Goal: Task Accomplishment & Management: Manage account settings

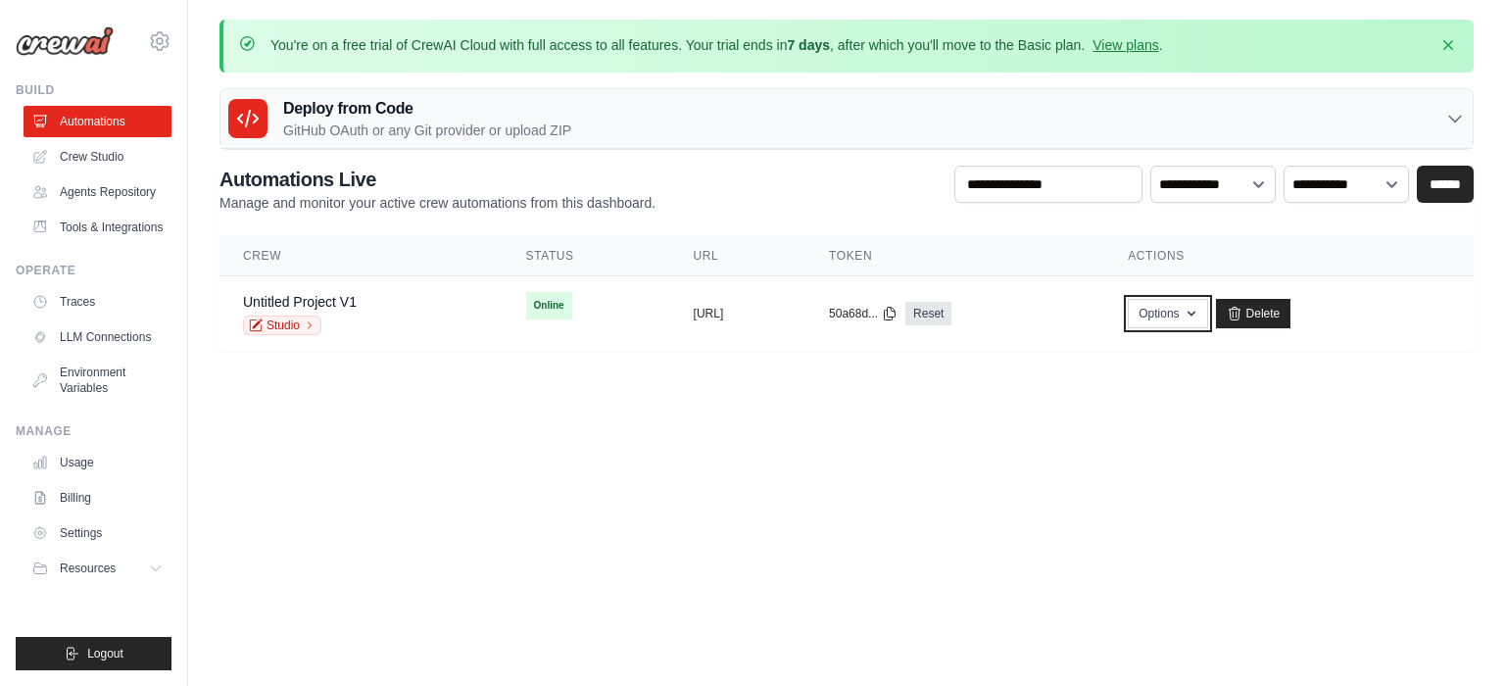
click at [1207, 315] on button "Options" at bounding box center [1167, 313] width 79 height 29
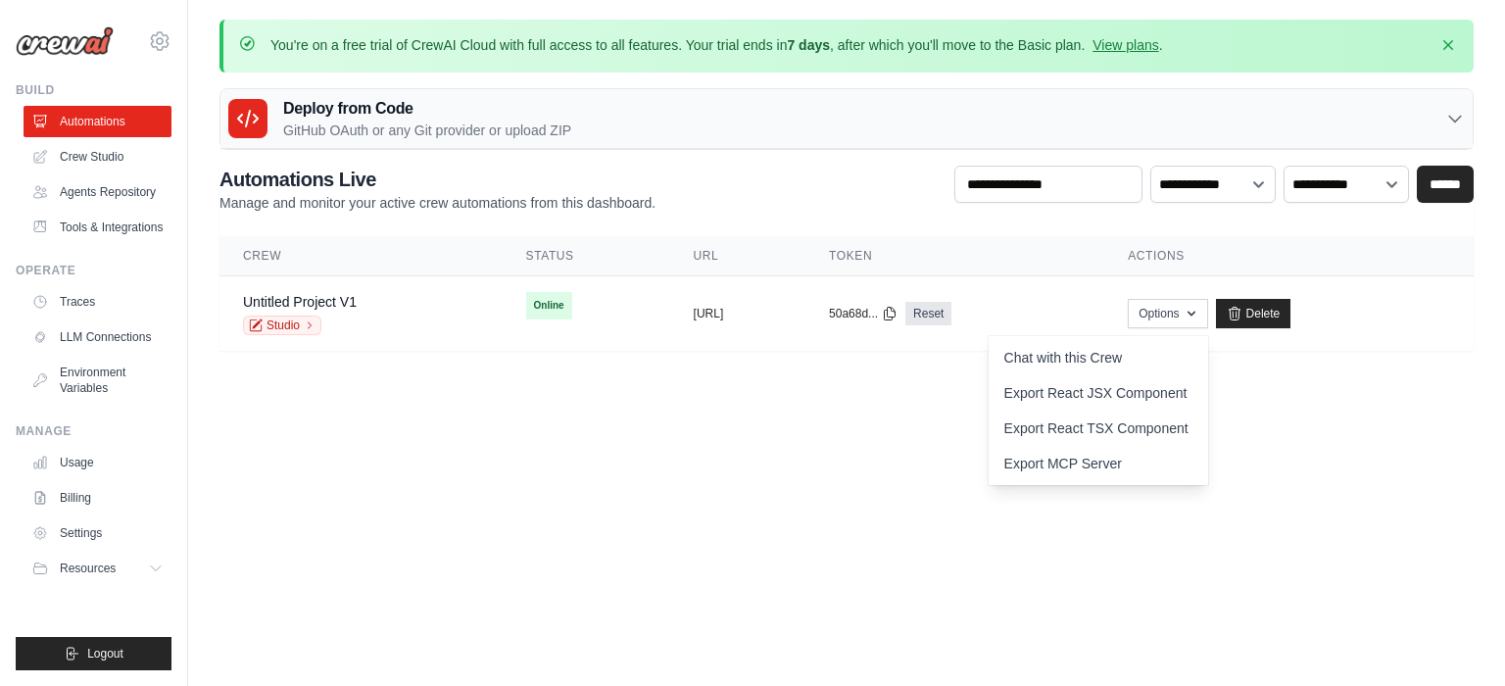
click at [972, 446] on body "kparth2312@gmail.com Settings Build Automations" at bounding box center [752, 343] width 1505 height 686
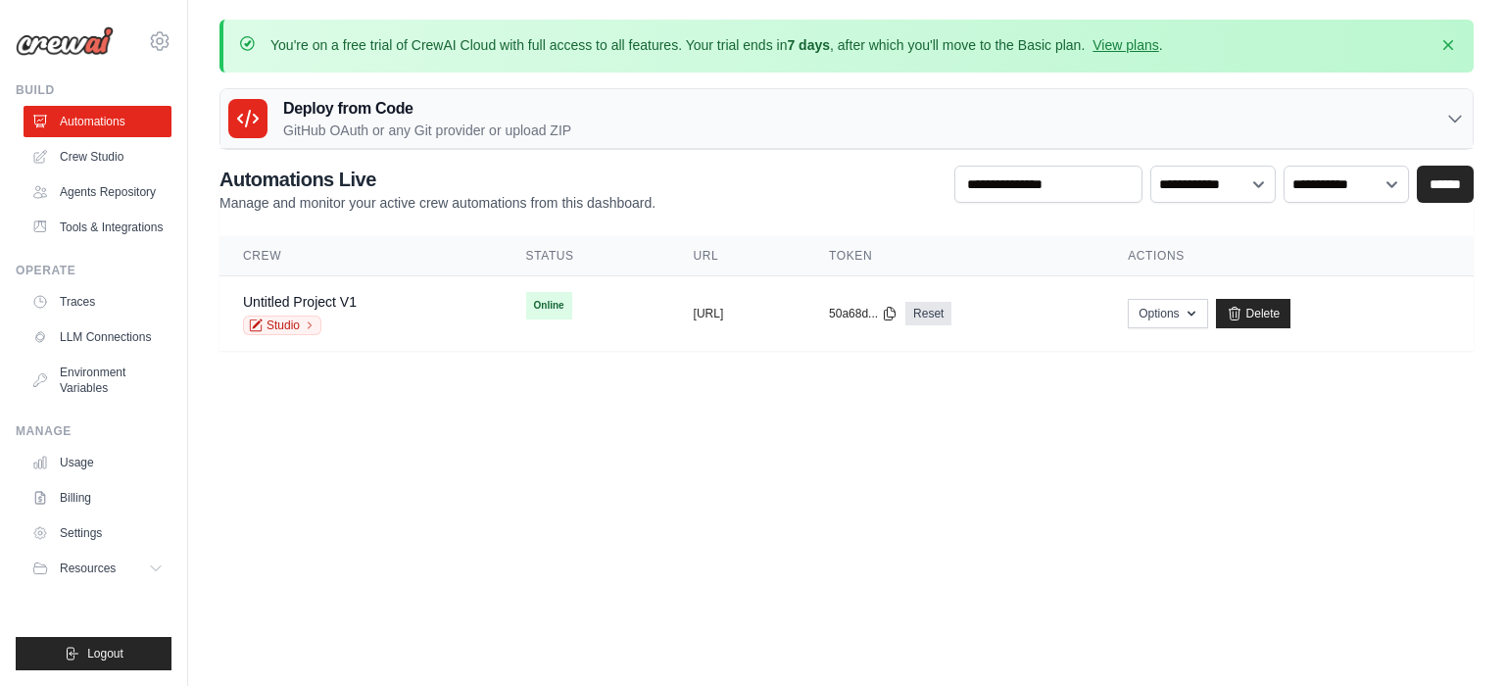
click at [377, 314] on div "Untitled Project V1 Studio" at bounding box center [361, 313] width 236 height 43
click at [282, 324] on link "Studio" at bounding box center [282, 326] width 78 height 20
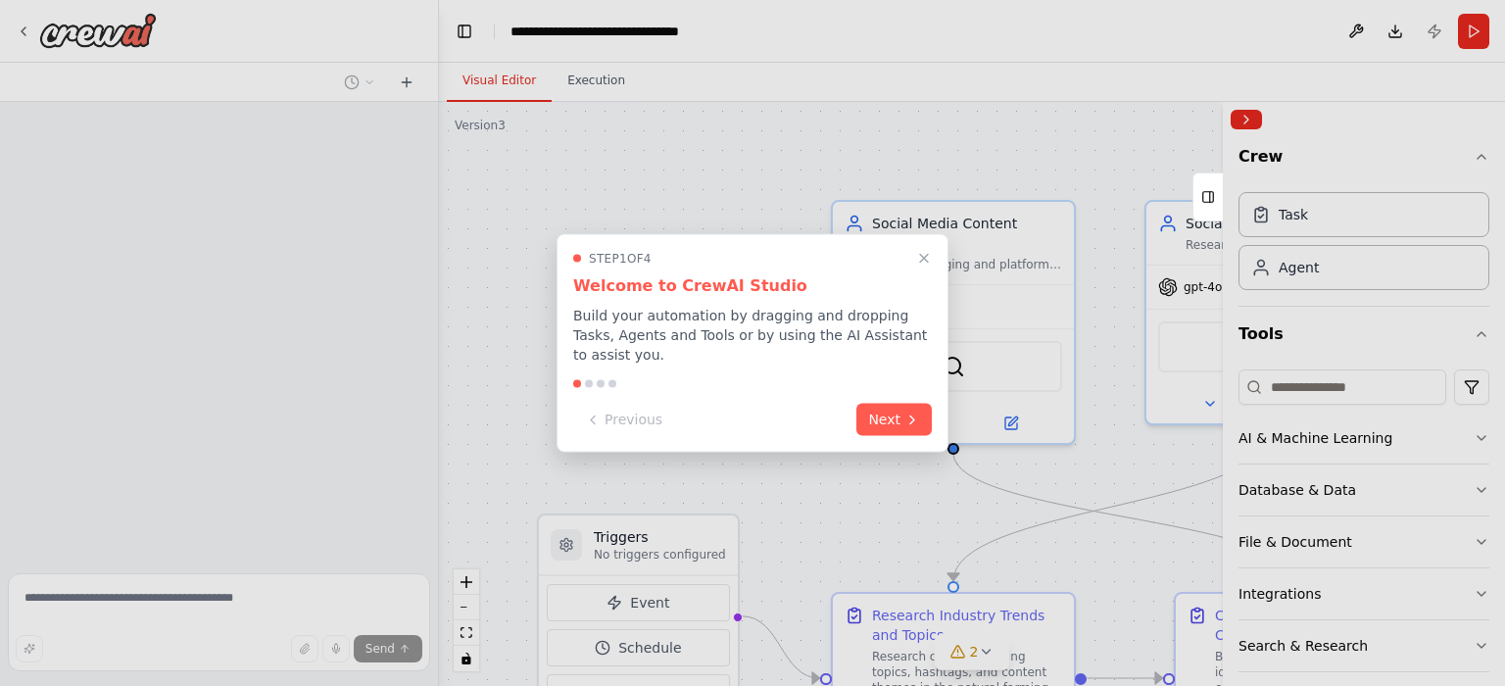
click at [897, 421] on button "Next" at bounding box center [894, 420] width 75 height 32
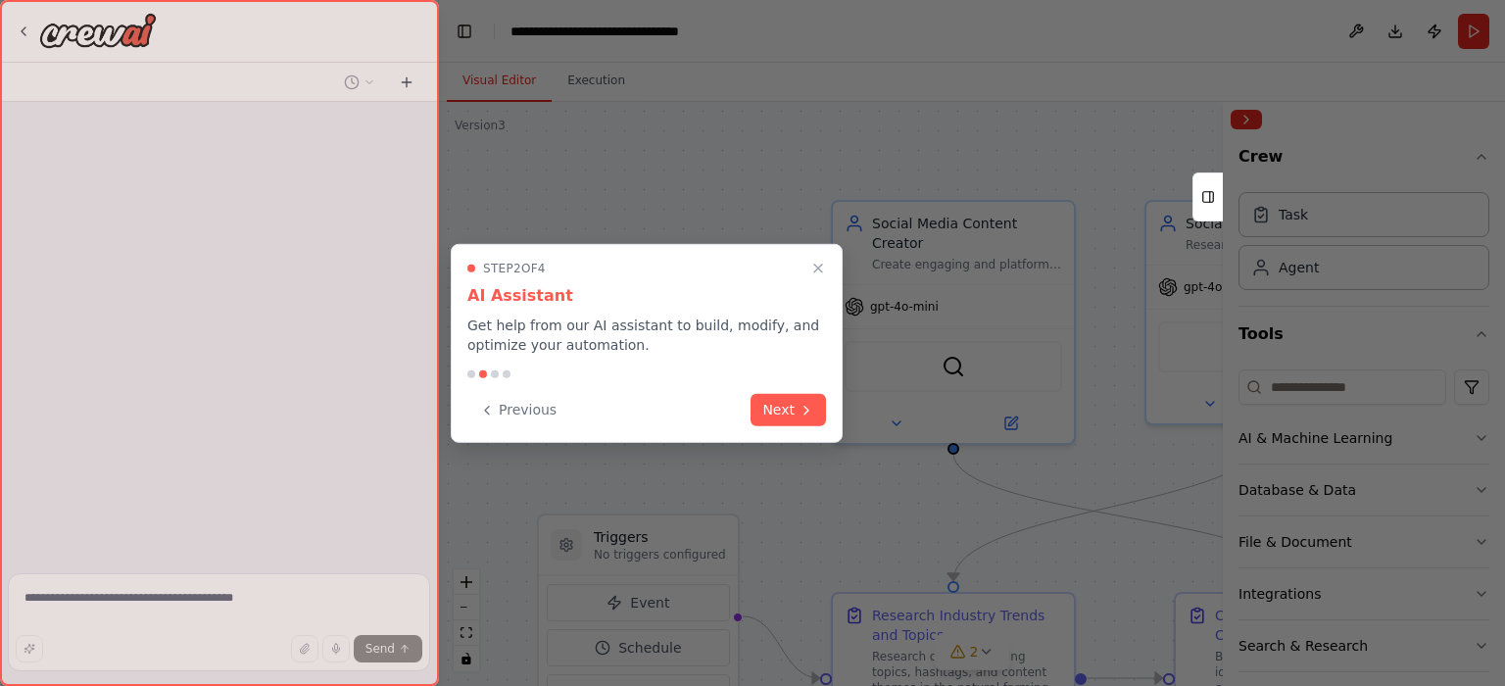
click at [816, 272] on icon "Close walkthrough" at bounding box center [819, 269] width 16 height 16
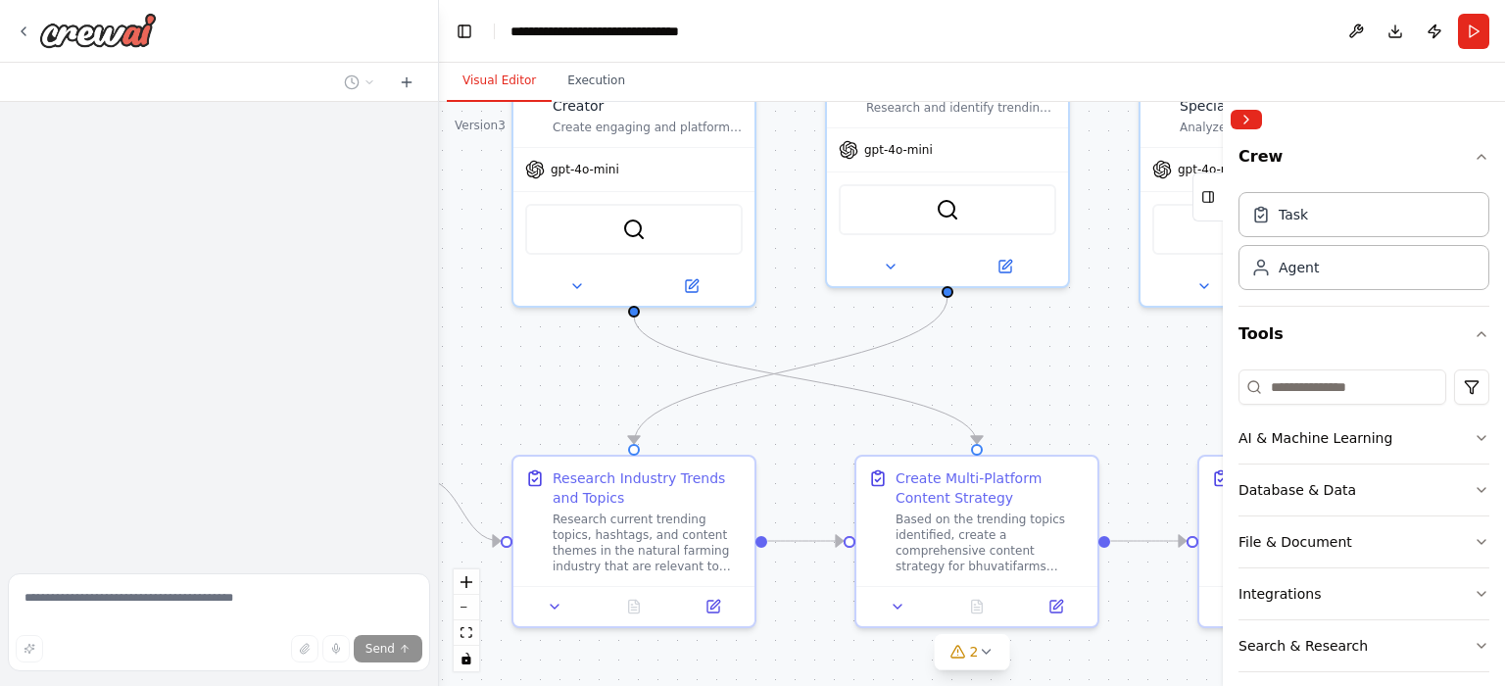
drag, startPoint x: 808, startPoint y: 533, endPoint x: 488, endPoint y: 396, distance: 347.7
click at [488, 396] on div ".deletable-edge-delete-btn { width: 20px; height: 20px; border: 0px solid #ffff…" at bounding box center [972, 394] width 1066 height 584
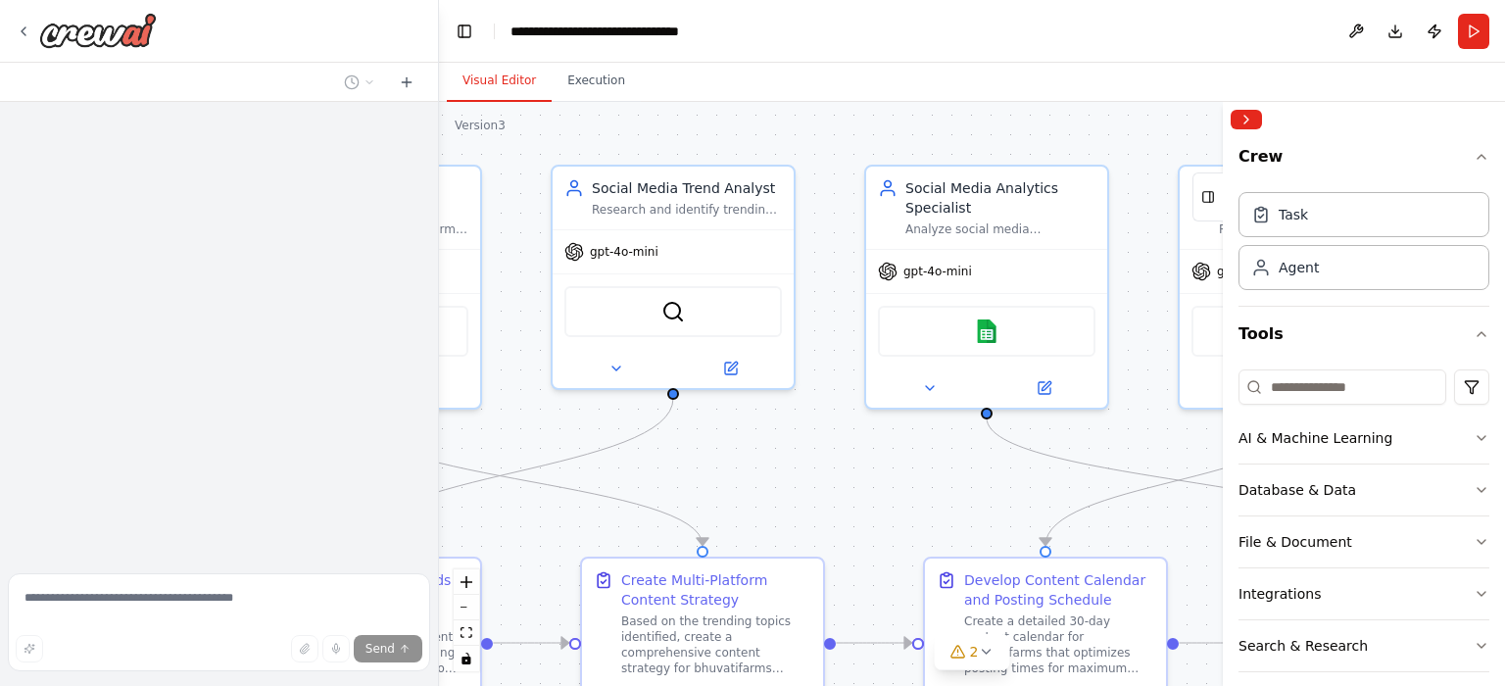
drag, startPoint x: 1117, startPoint y: 384, endPoint x: 823, endPoint y: 486, distance: 311.2
click at [823, 486] on div ".deletable-edge-delete-btn { width: 20px; height: 20px; border: 0px solid #ffff…" at bounding box center [972, 394] width 1066 height 584
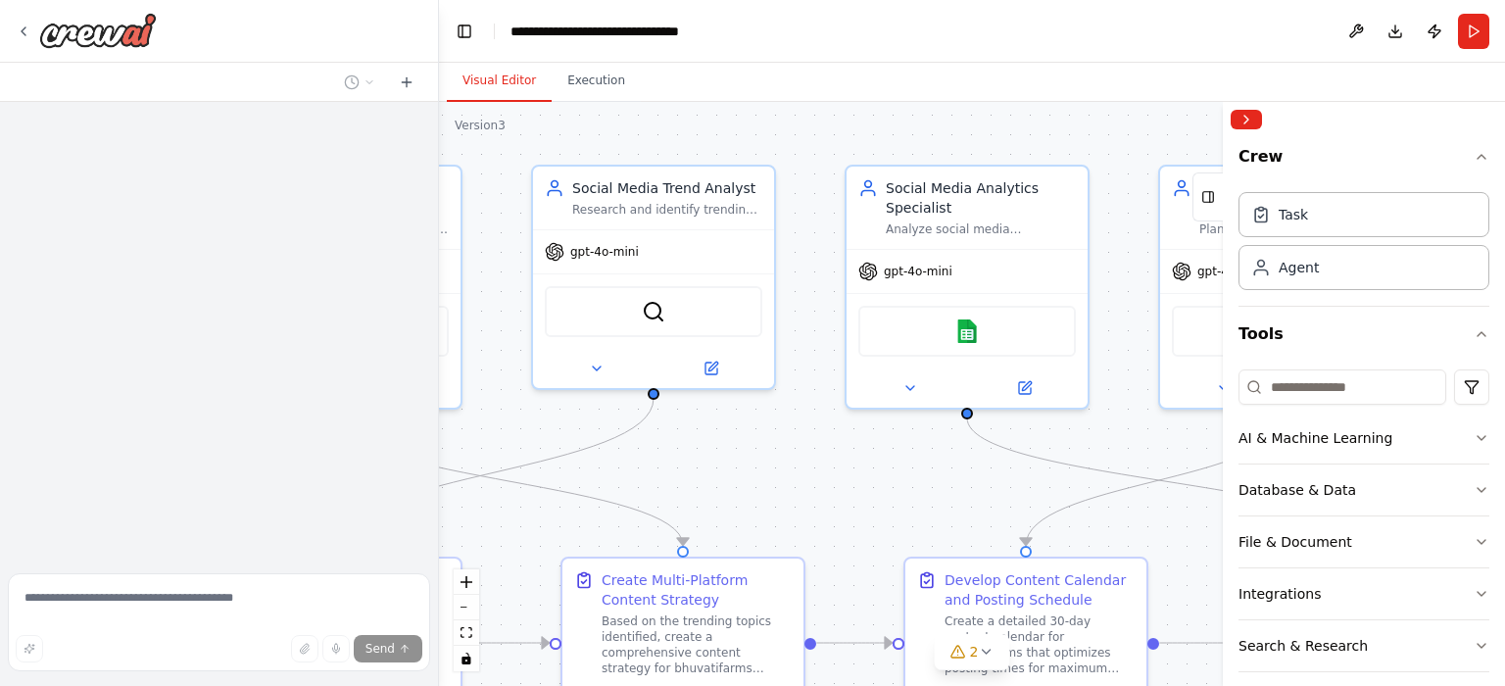
click at [1027, 385] on icon at bounding box center [1025, 388] width 12 height 12
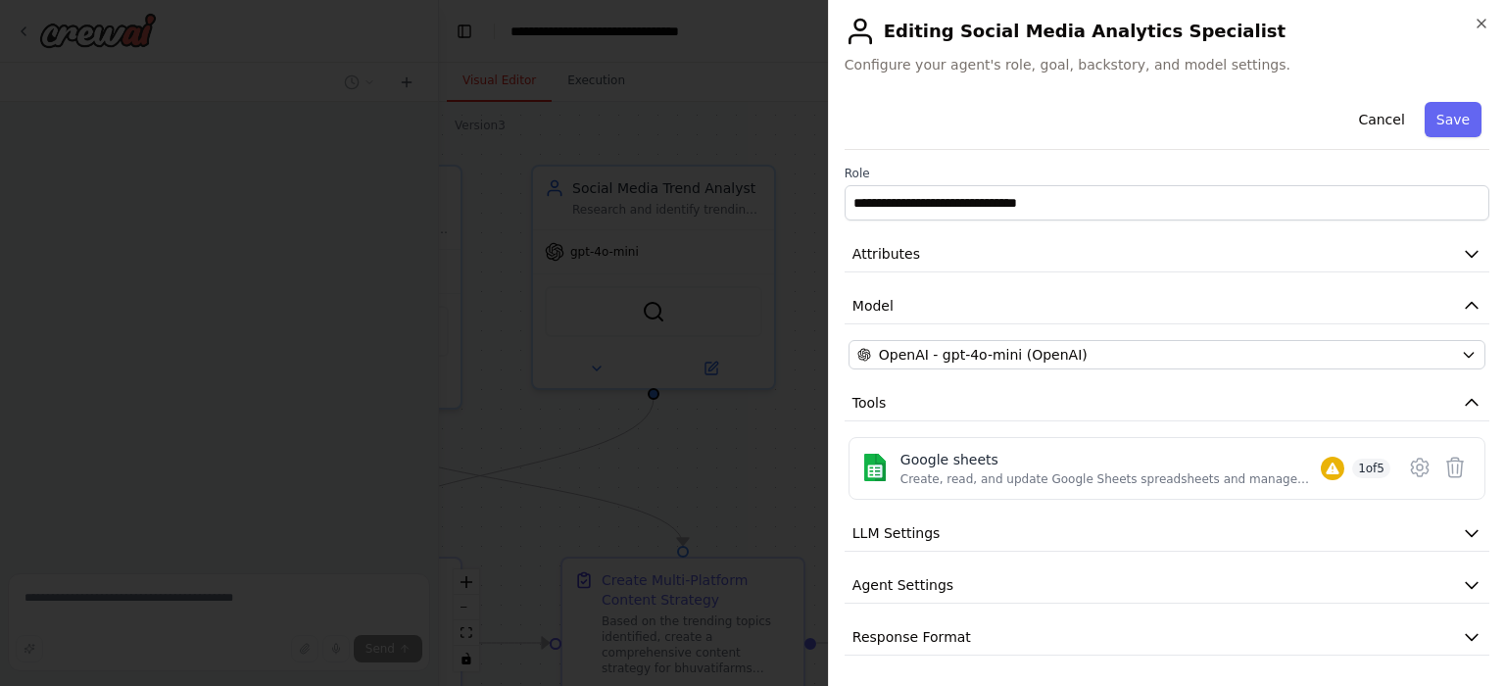
click at [1417, 466] on icon at bounding box center [1420, 468] width 6 height 6
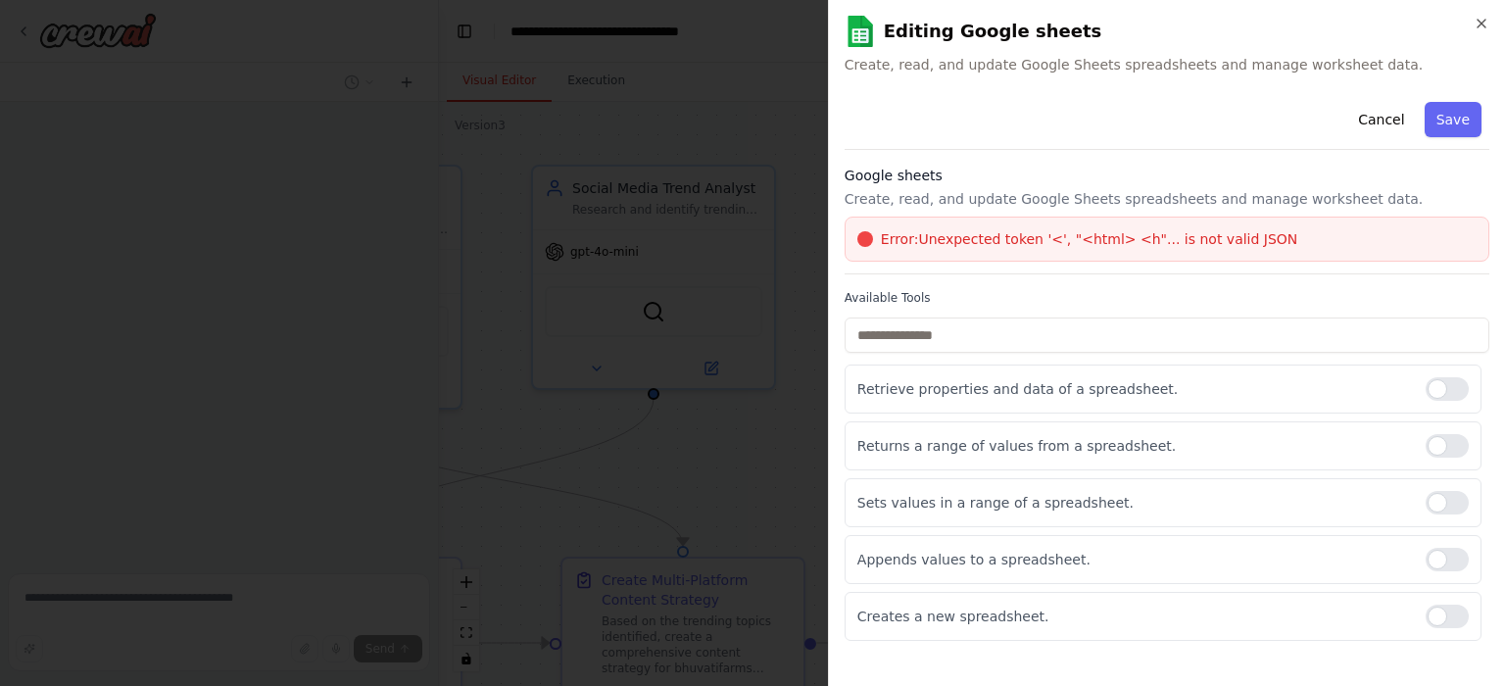
click at [1386, 123] on button "Cancel" at bounding box center [1382, 119] width 70 height 35
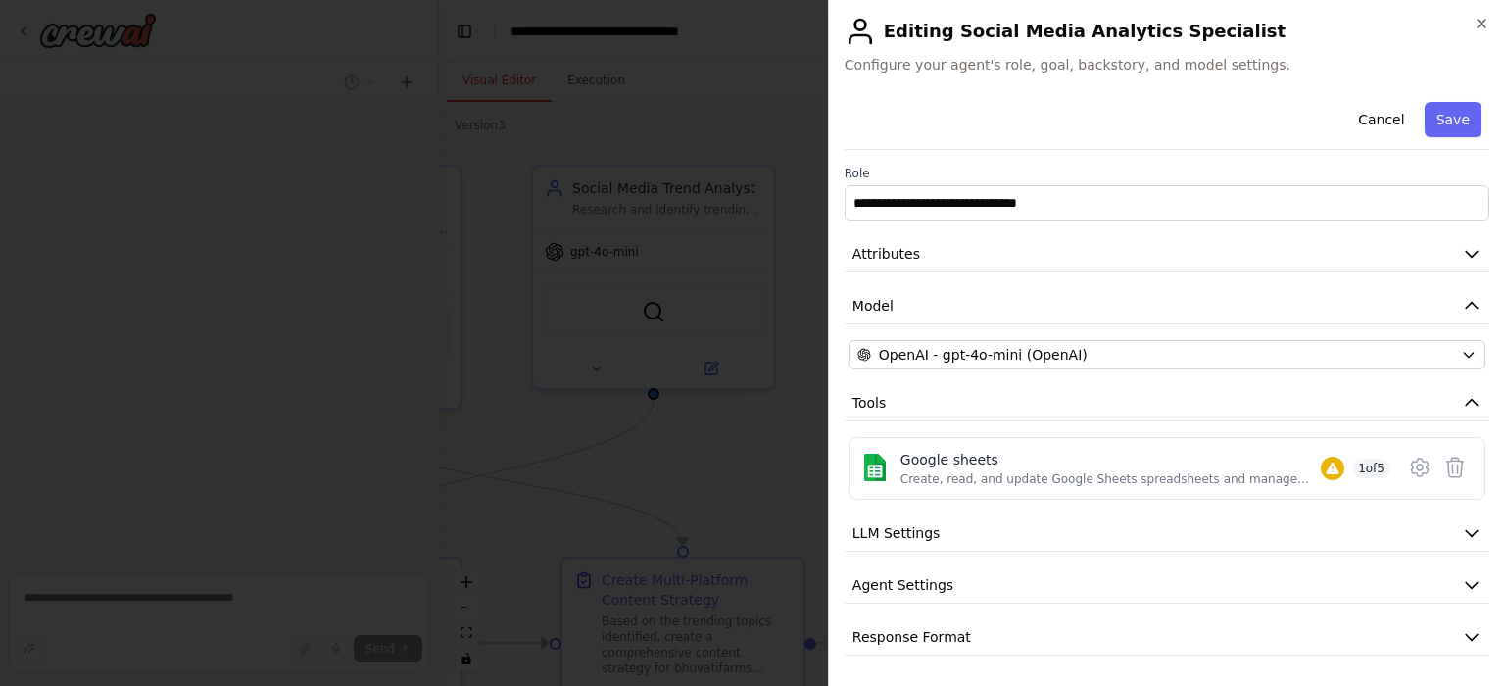
click at [1381, 119] on button "Cancel" at bounding box center [1382, 119] width 70 height 35
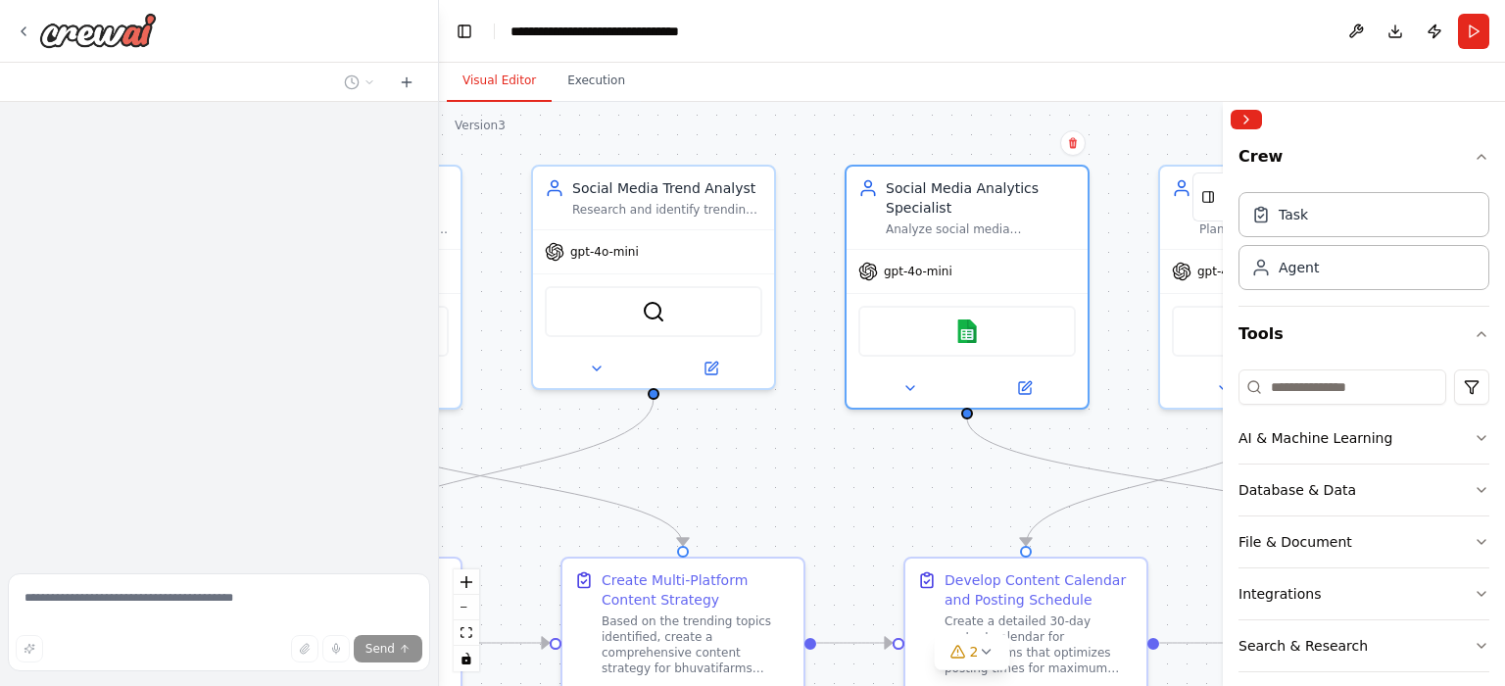
click at [1243, 117] on button "Collapse right sidebar" at bounding box center [1246, 120] width 31 height 20
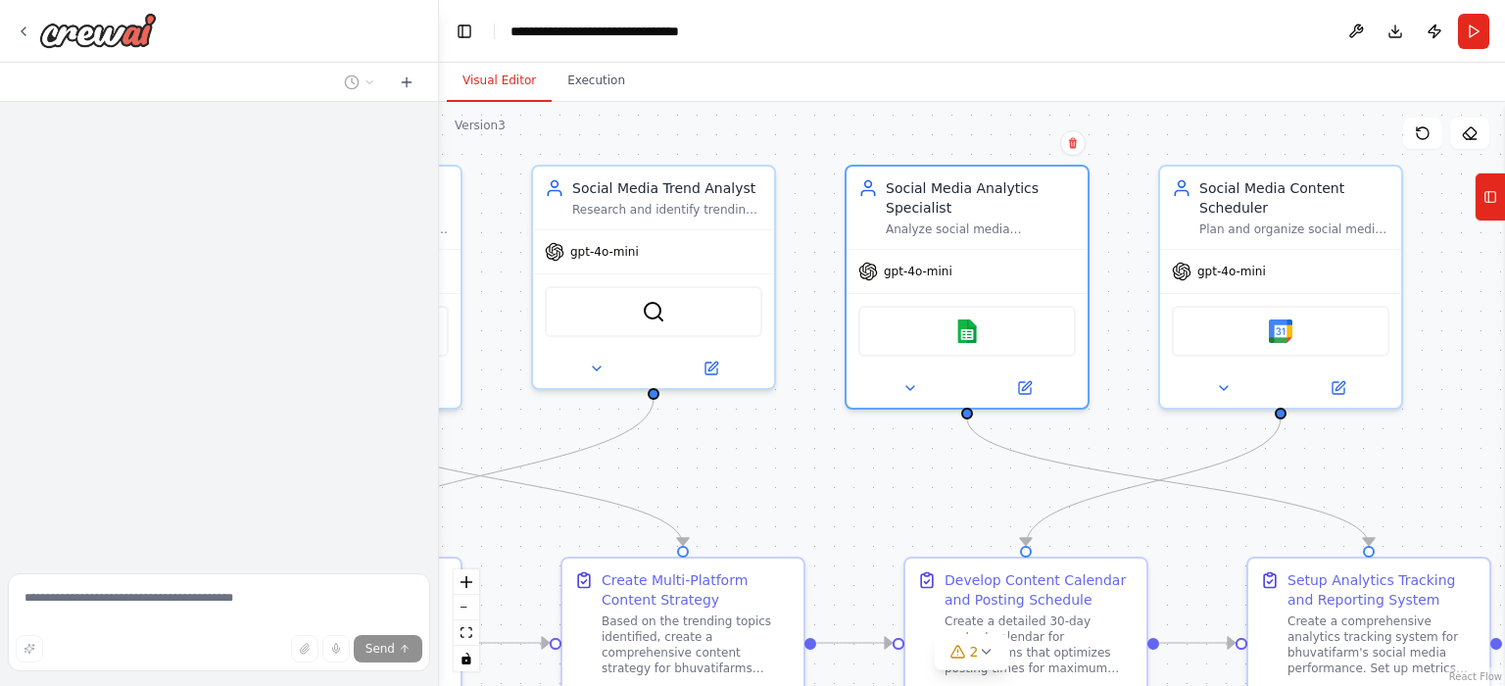
click at [1339, 382] on icon at bounding box center [1339, 388] width 12 height 12
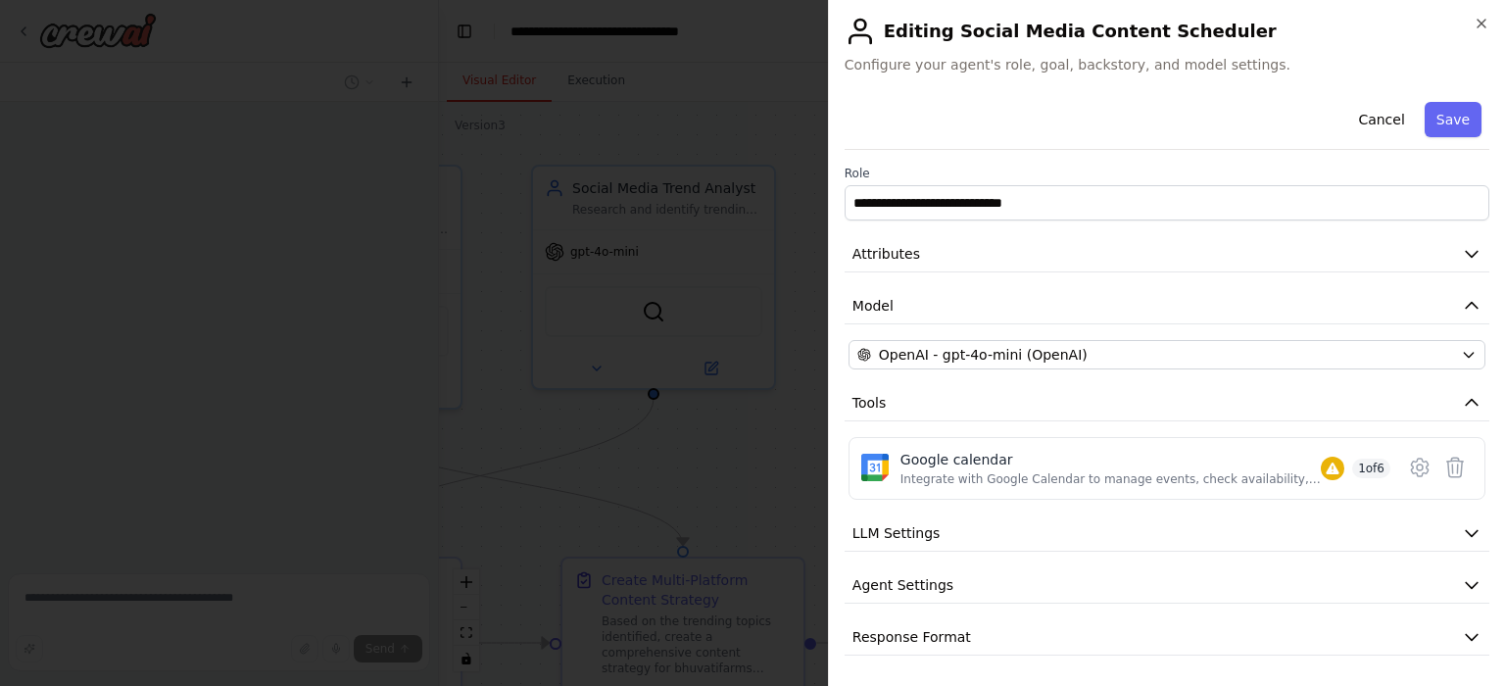
click at [1417, 465] on icon at bounding box center [1420, 468] width 6 height 6
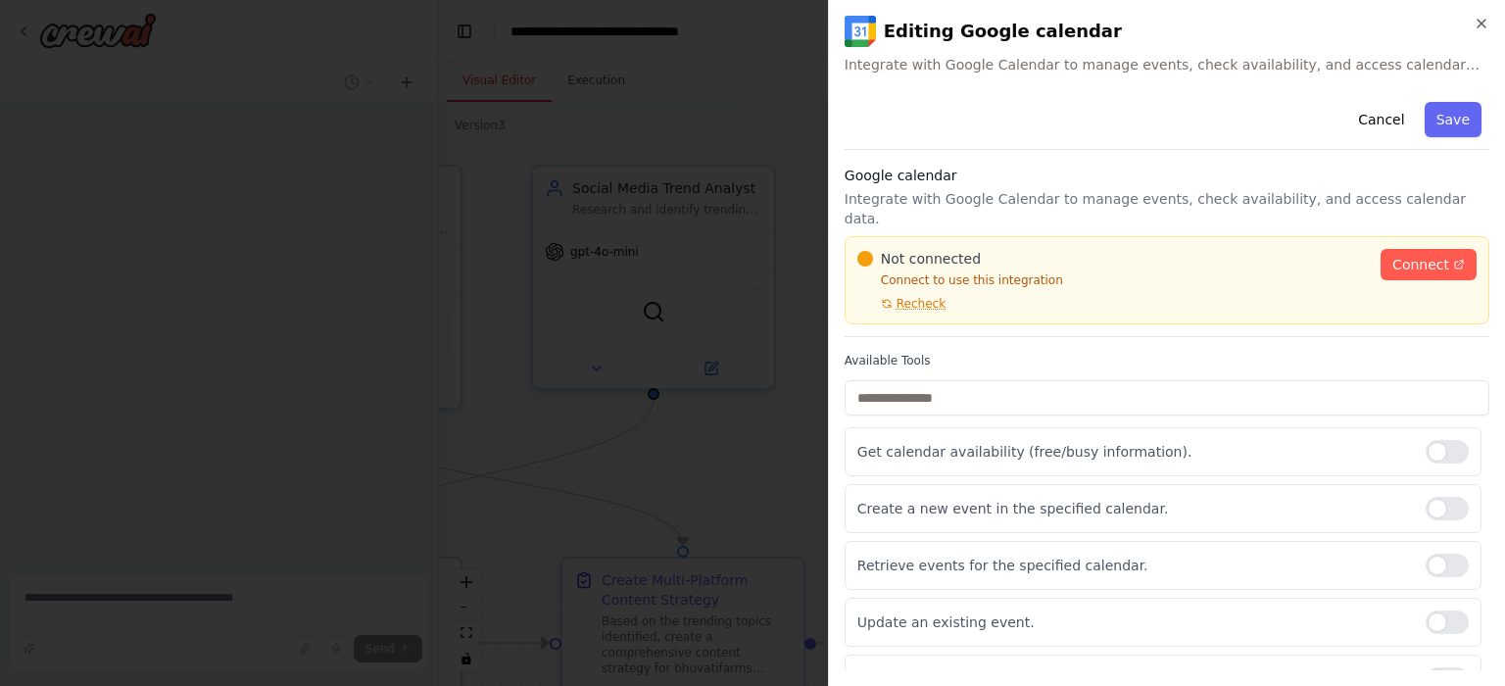
click at [1398, 261] on span "Connect" at bounding box center [1421, 265] width 57 height 20
click at [914, 301] on span "Recheck" at bounding box center [921, 304] width 49 height 16
click at [1483, 24] on icon "button" at bounding box center [1482, 24] width 16 height 16
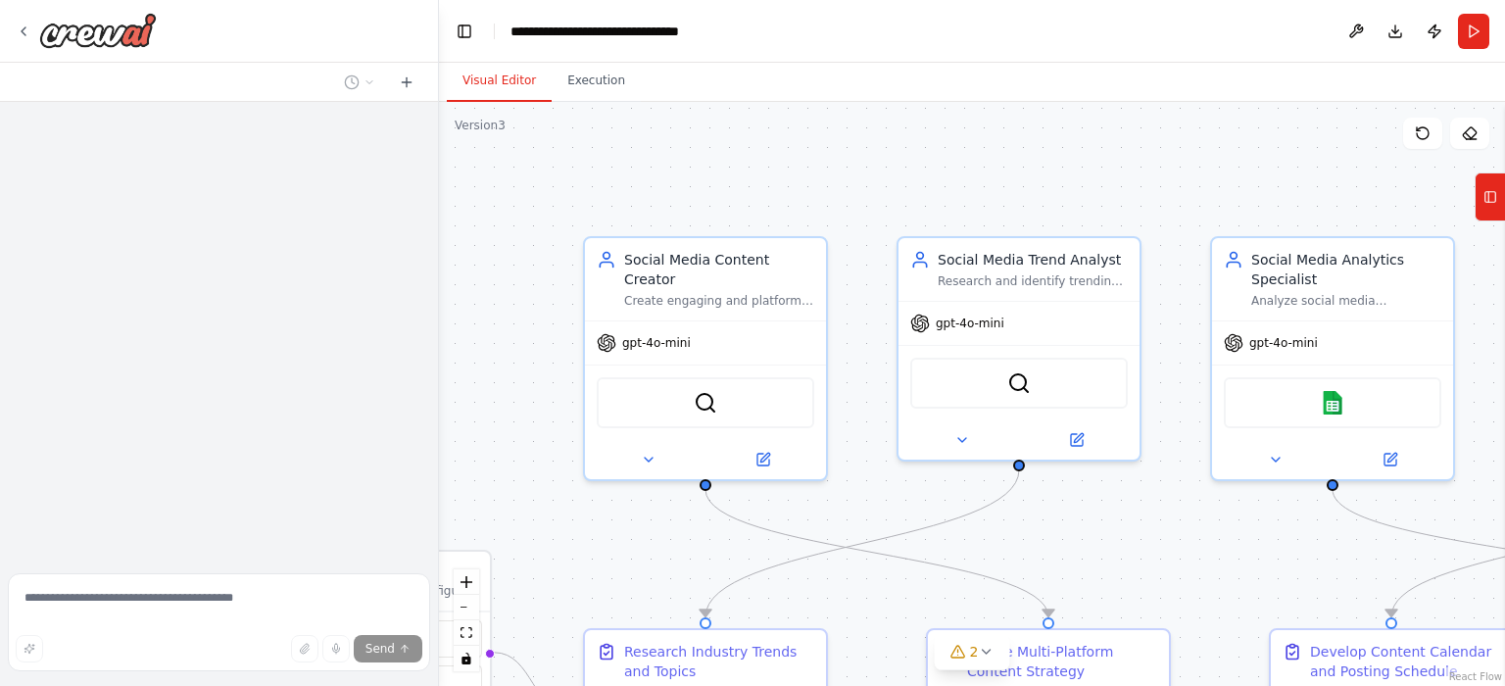
drag, startPoint x: 552, startPoint y: 422, endPoint x: 925, endPoint y: 457, distance: 375.0
click at [925, 457] on div ".deletable-edge-delete-btn { width: 20px; height: 20px; border: 0px solid #ffff…" at bounding box center [972, 394] width 1066 height 584
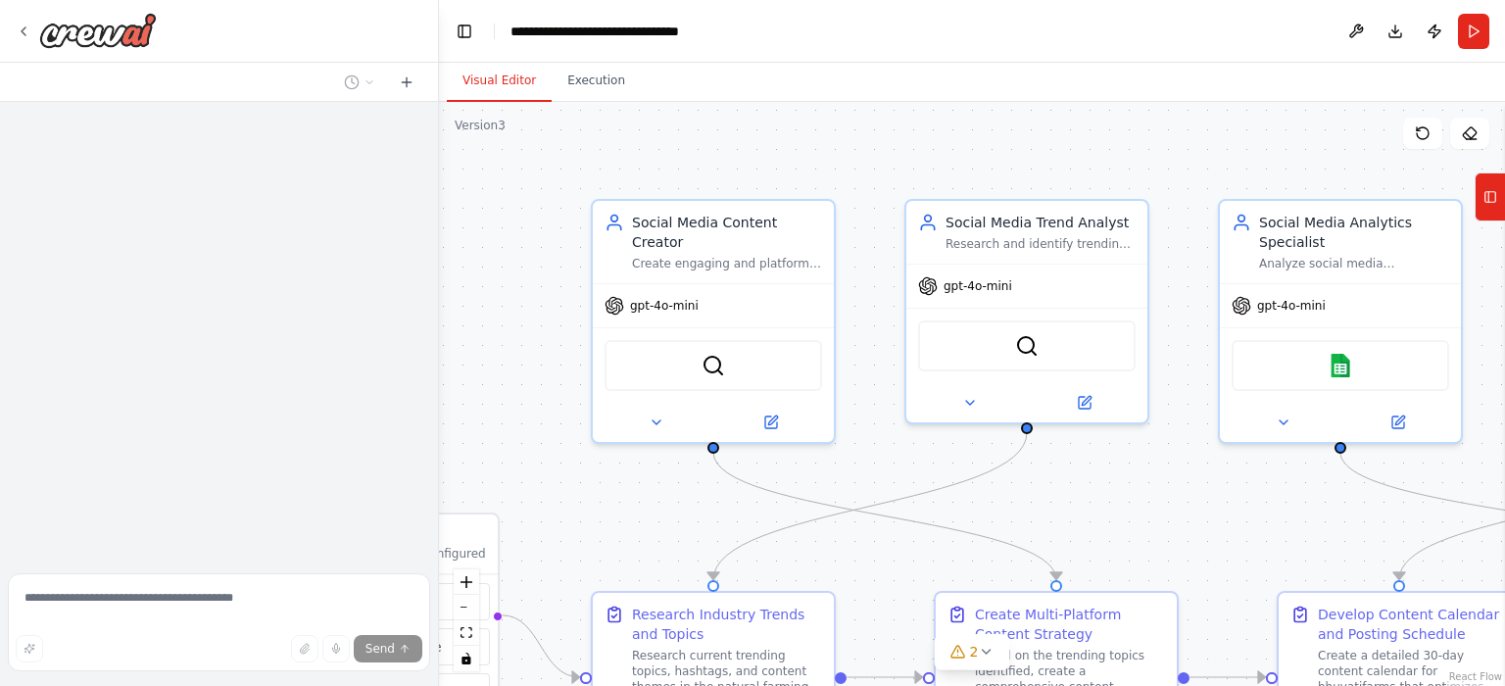
click at [1359, 32] on button at bounding box center [1356, 31] width 31 height 35
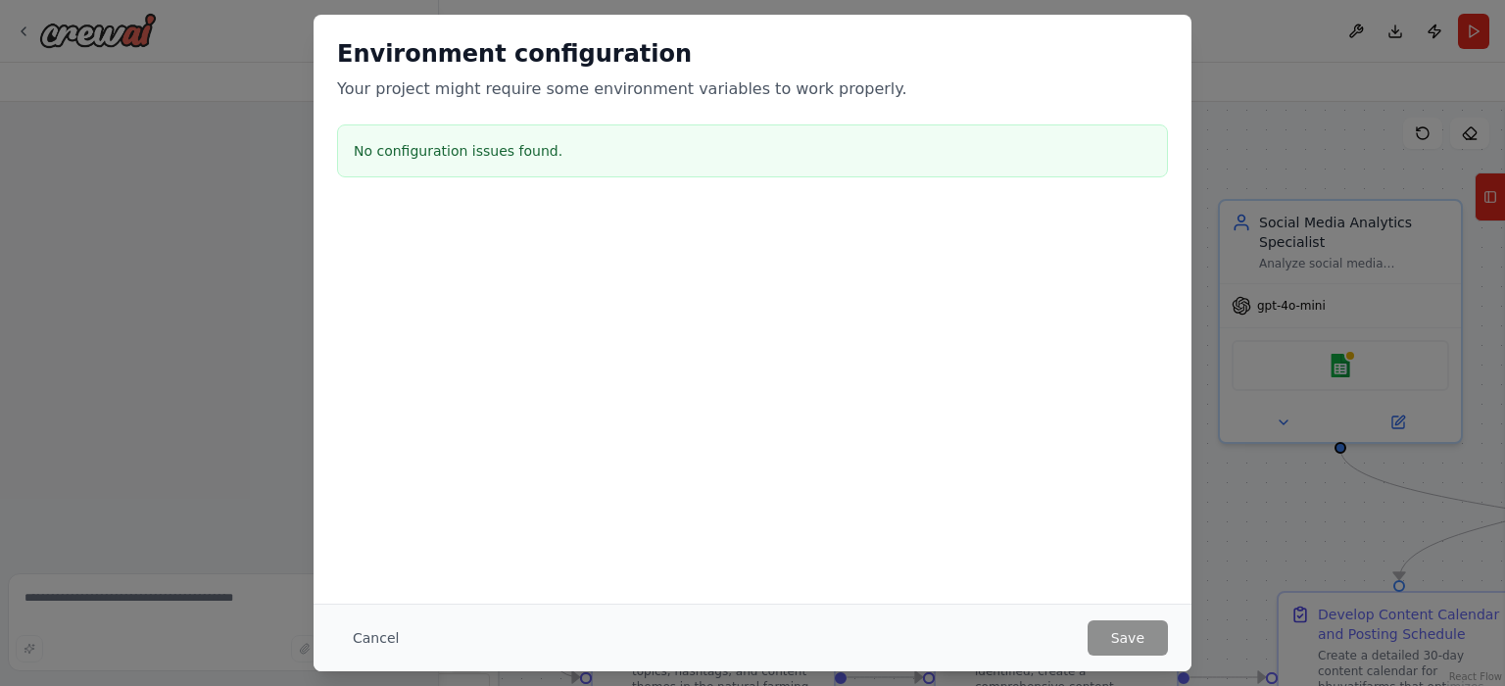
click at [547, 151] on h3 "No configuration issues found." at bounding box center [753, 151] width 798 height 20
click at [375, 642] on button "Cancel" at bounding box center [375, 637] width 77 height 35
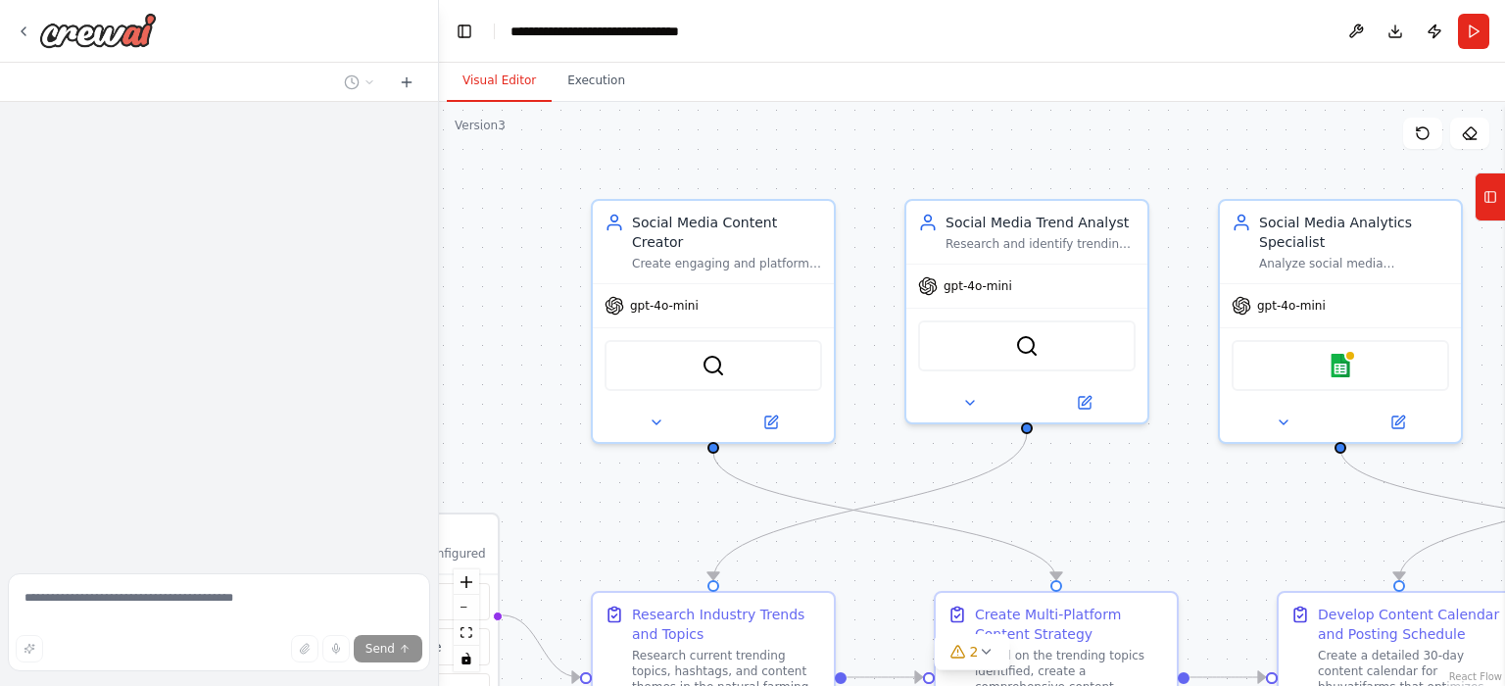
click at [501, 317] on div ".deletable-edge-delete-btn { width: 20px; height: 20px; border: 0px solid #ffff…" at bounding box center [972, 394] width 1066 height 584
click at [451, 283] on div ".deletable-edge-delete-btn { width: 20px; height: 20px; border: 0px solid #ffff…" at bounding box center [972, 394] width 1066 height 584
click at [21, 26] on icon at bounding box center [24, 32] width 16 height 16
click at [24, 34] on icon at bounding box center [24, 32] width 16 height 16
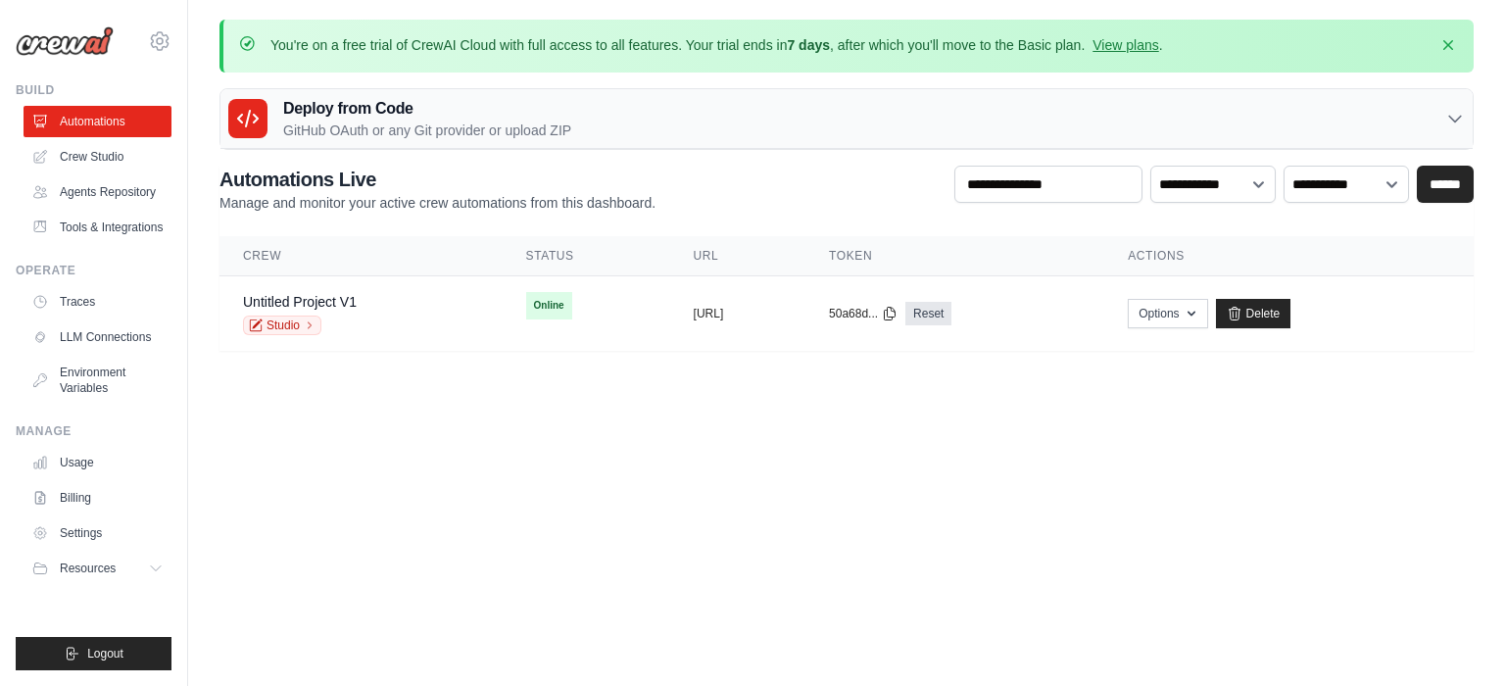
click at [74, 536] on link "Settings" at bounding box center [98, 532] width 148 height 31
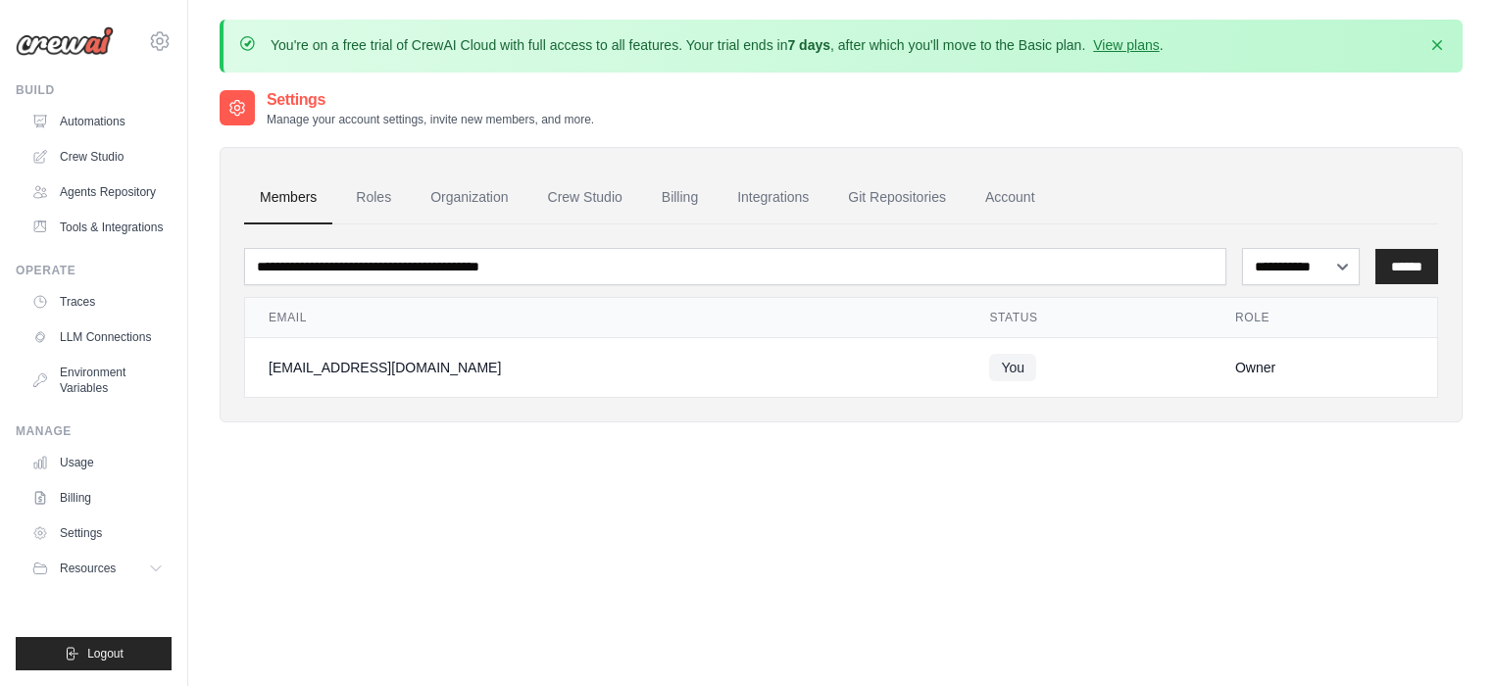
click at [809, 203] on link "Integrations" at bounding box center [772, 198] width 103 height 53
